Goal: Information Seeking & Learning: Learn about a topic

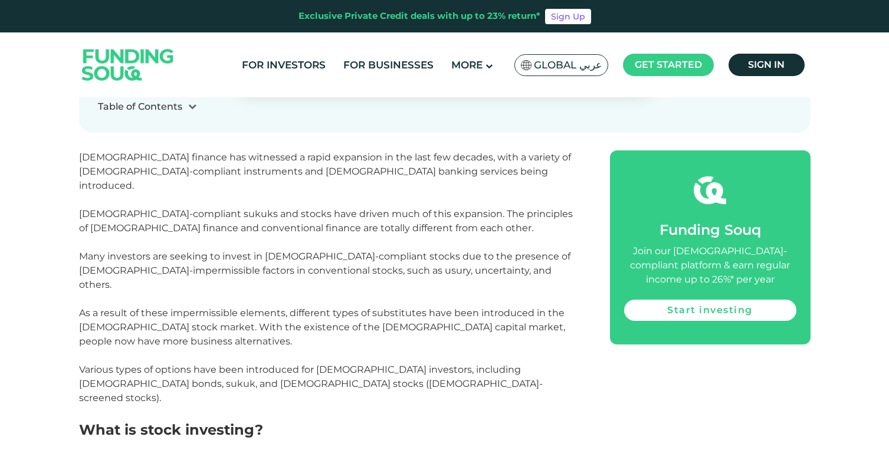
scroll to position [534, 0]
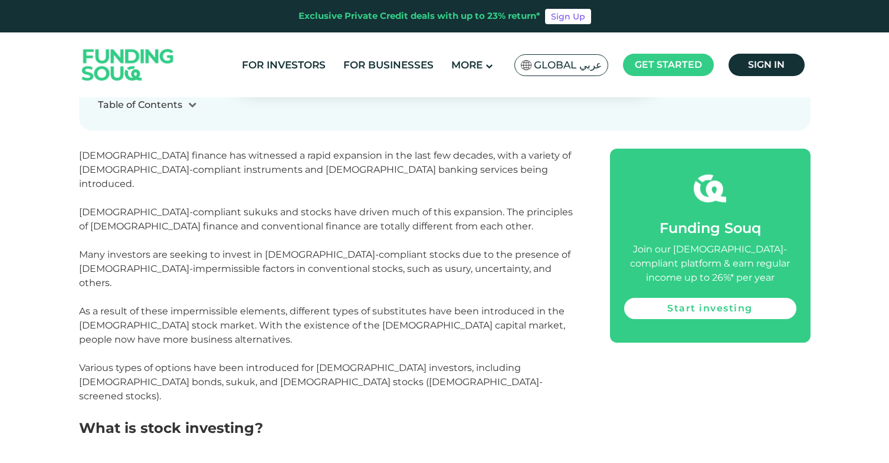
drag, startPoint x: 238, startPoint y: 250, endPoint x: 240, endPoint y: 267, distance: 17.2
click at [240, 267] on p "[DEMOGRAPHIC_DATA] finance has witnessed a rapid expansion in the last few deca…" at bounding box center [331, 283] width 505 height 269
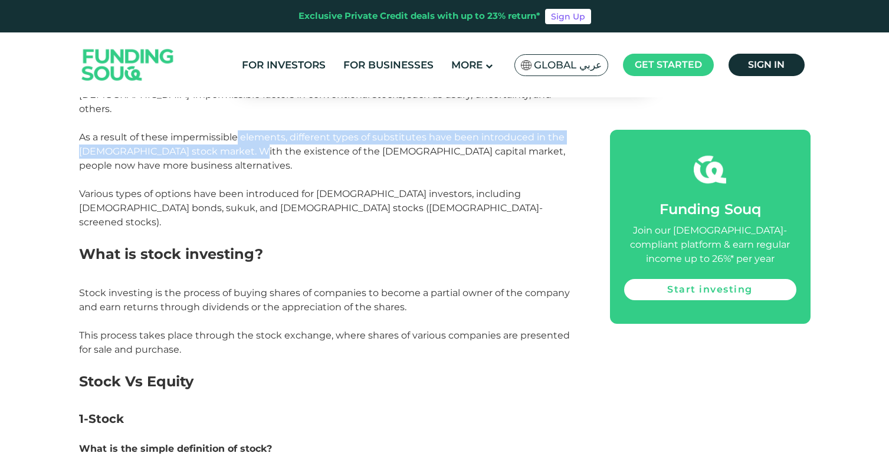
scroll to position [709, 0]
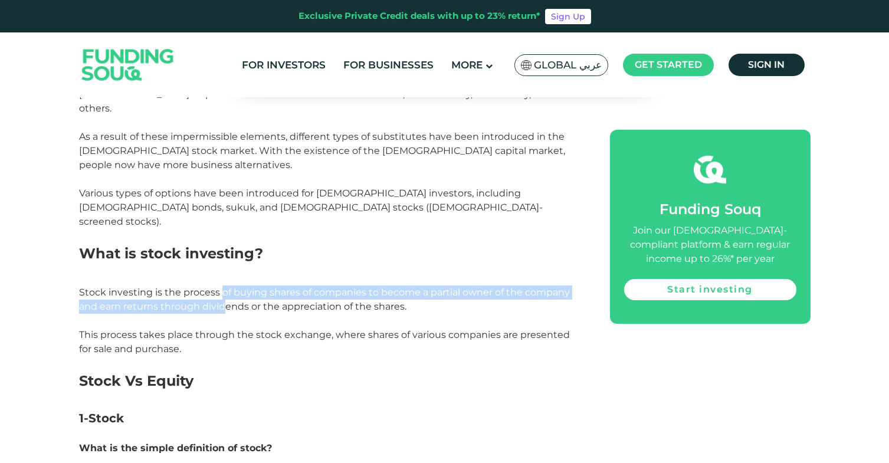
drag, startPoint x: 220, startPoint y: 207, endPoint x: 222, endPoint y: 222, distance: 15.5
click at [222, 286] on p "Stock investing is the process of buying shares of companies to become a partia…" at bounding box center [331, 300] width 505 height 28
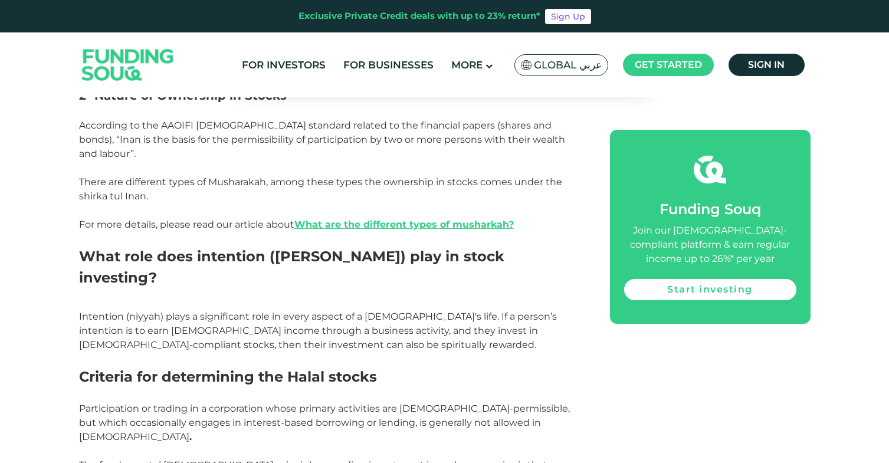
scroll to position [1532, 0]
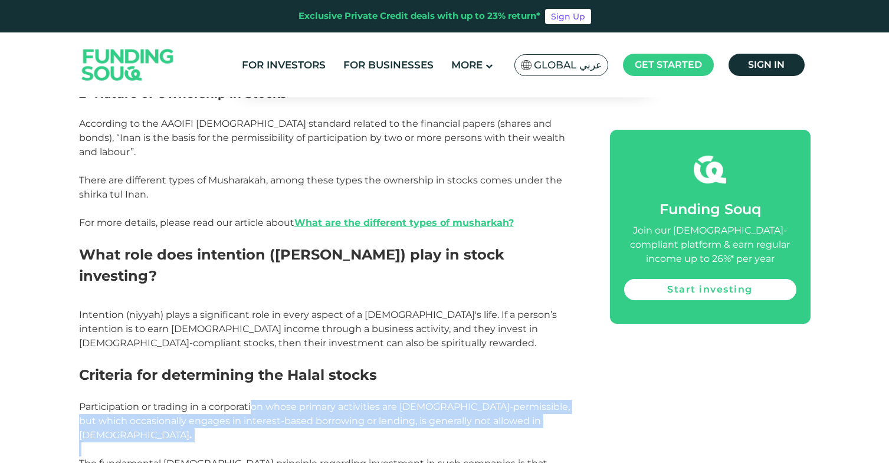
drag, startPoint x: 255, startPoint y: 294, endPoint x: 263, endPoint y: 319, distance: 25.6
click at [263, 319] on div "[DEMOGRAPHIC_DATA] finance has witnessed a rapid expansion in the last few deca…" at bounding box center [331, 330] width 505 height 2360
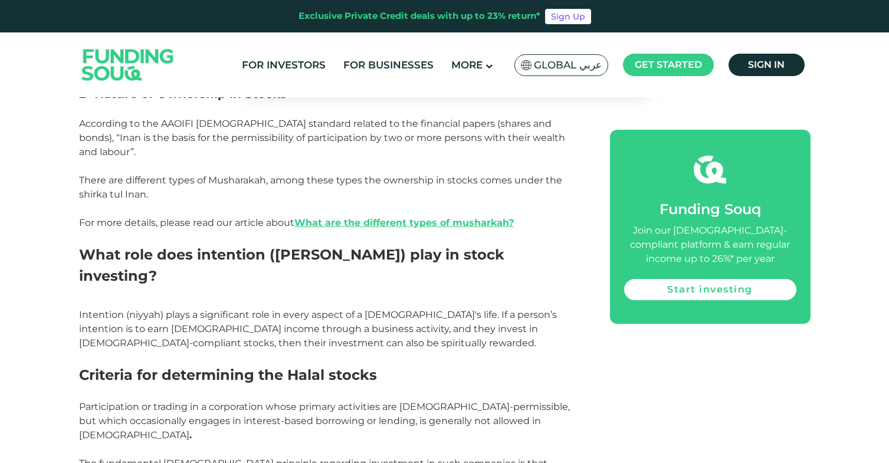
click at [261, 443] on p at bounding box center [331, 450] width 505 height 14
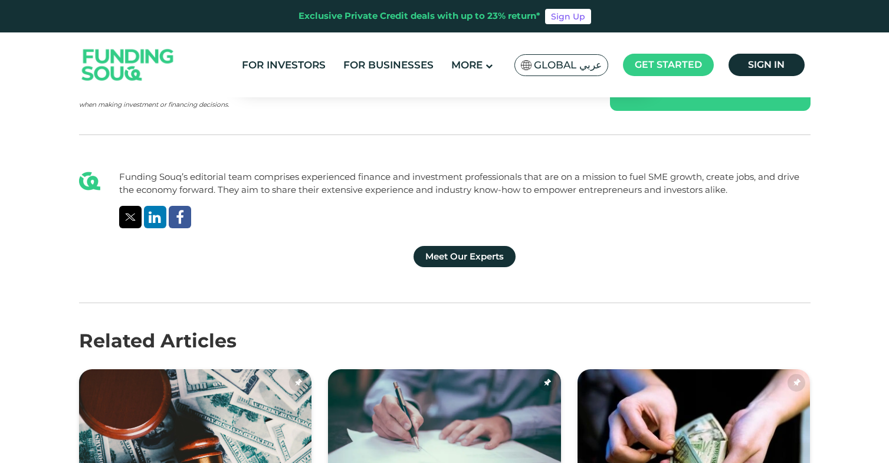
scroll to position [2931, 0]
